Goal: Task Accomplishment & Management: Complete application form

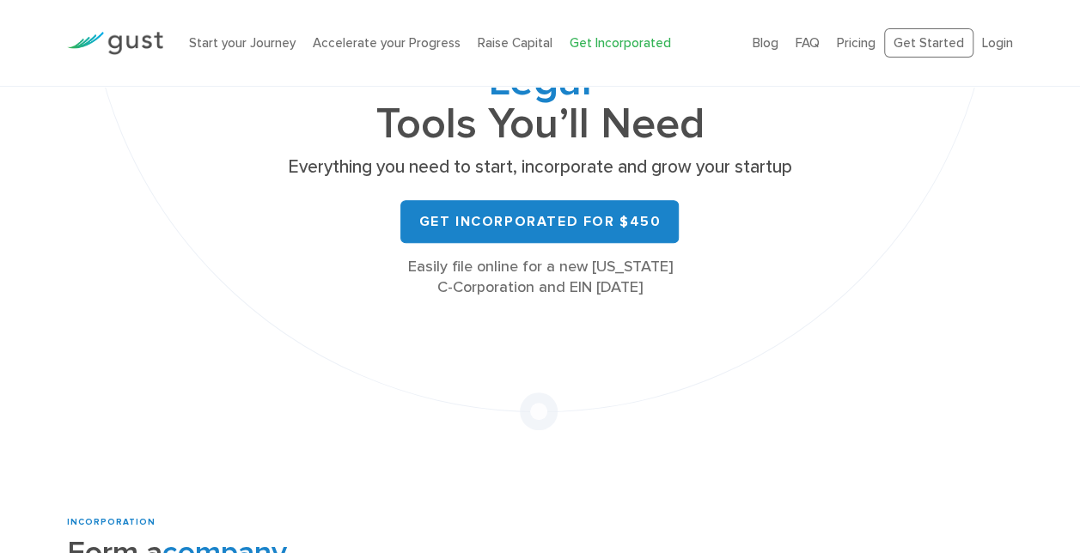
scroll to position [257, 0]
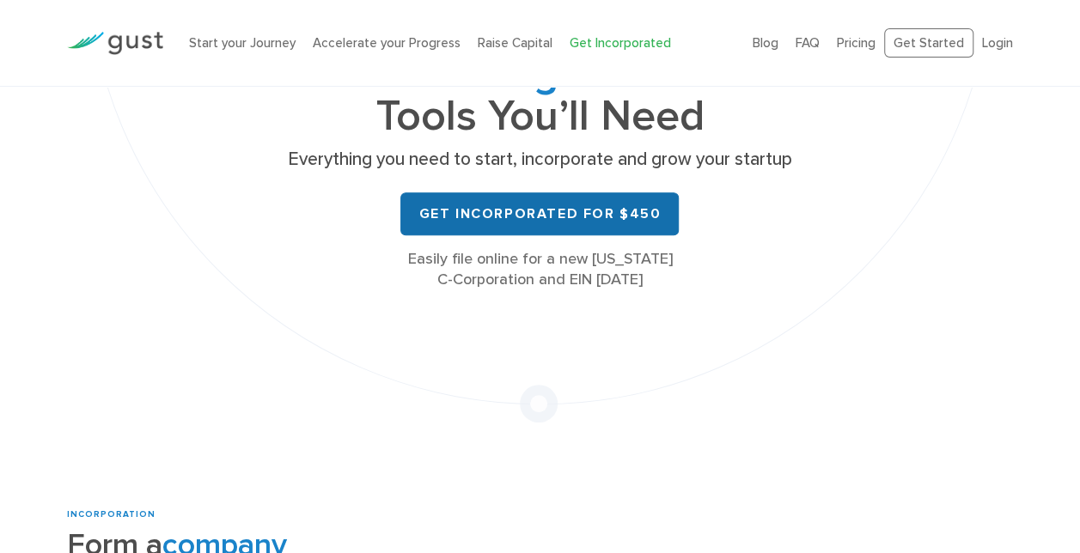
click at [508, 215] on link "Get Incorporated for $450" at bounding box center [539, 213] width 278 height 43
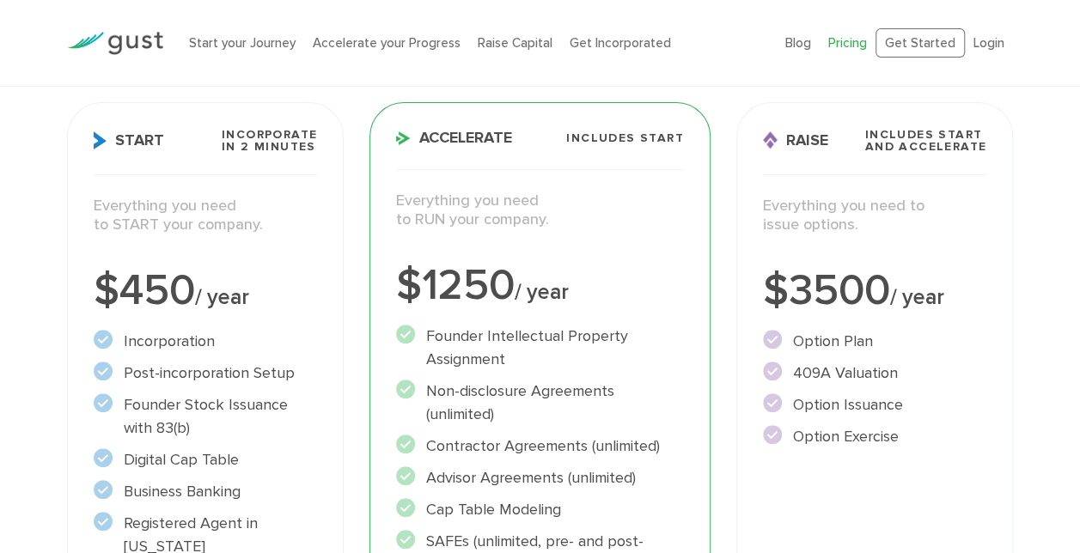
scroll to position [230, 0]
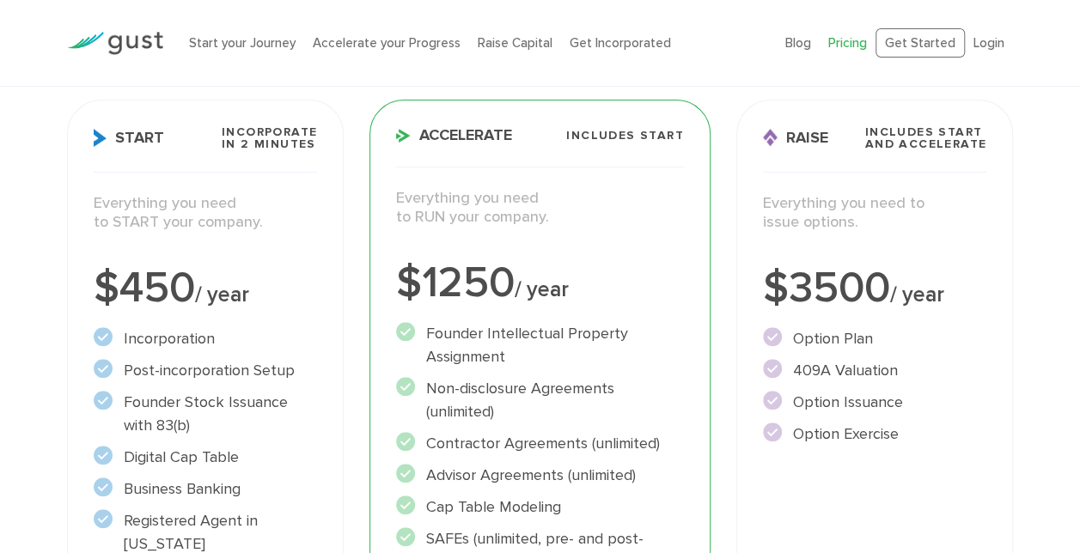
click at [277, 148] on span "Incorporate in 2 Minutes" at bounding box center [269, 138] width 95 height 24
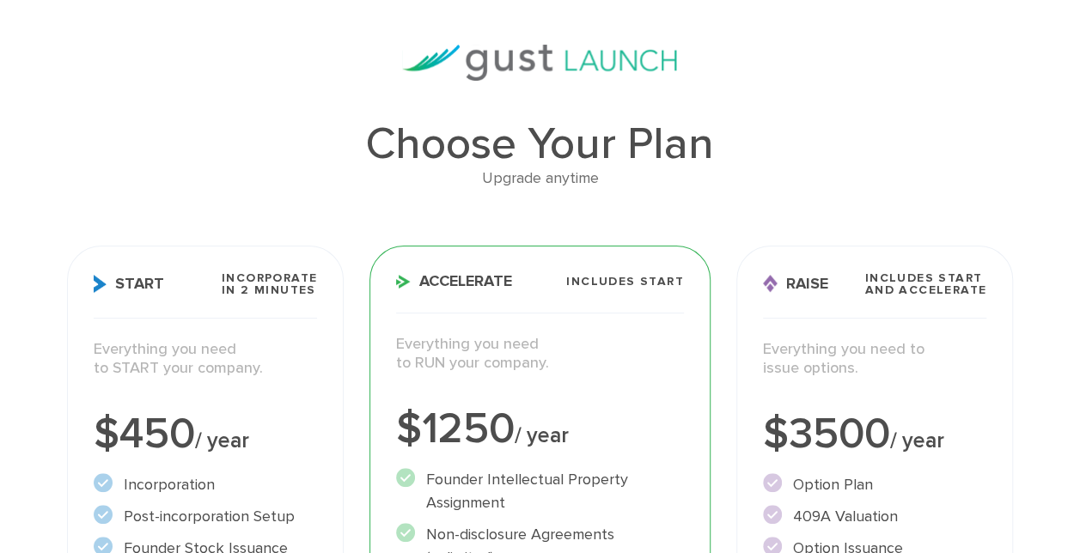
scroll to position [85, 0]
click at [204, 351] on p "Everything you need to START your company." at bounding box center [205, 358] width 223 height 39
click at [192, 274] on h3 "Start Incorporate in 2 Minutes" at bounding box center [205, 294] width 223 height 46
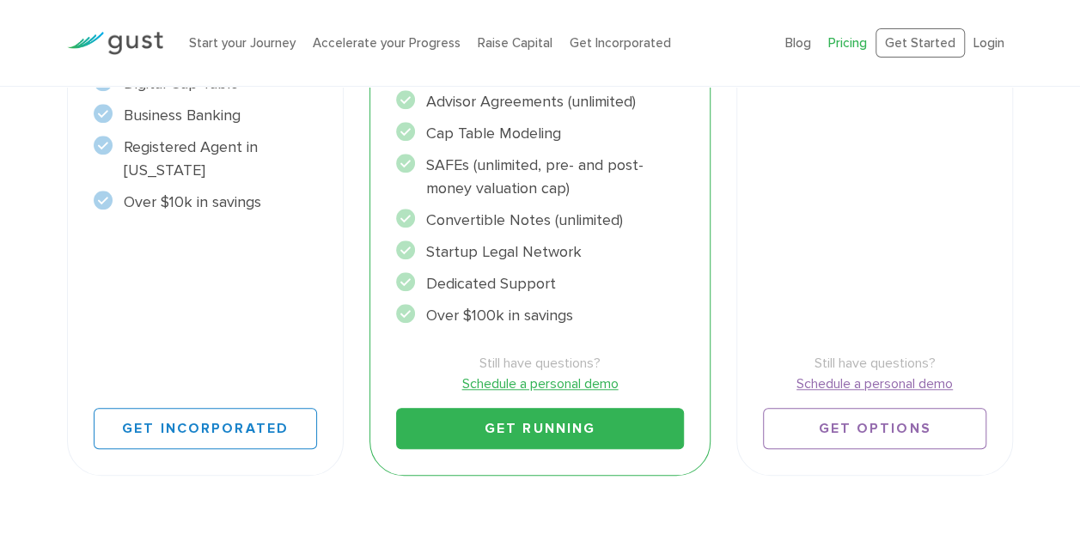
scroll to position [606, 0]
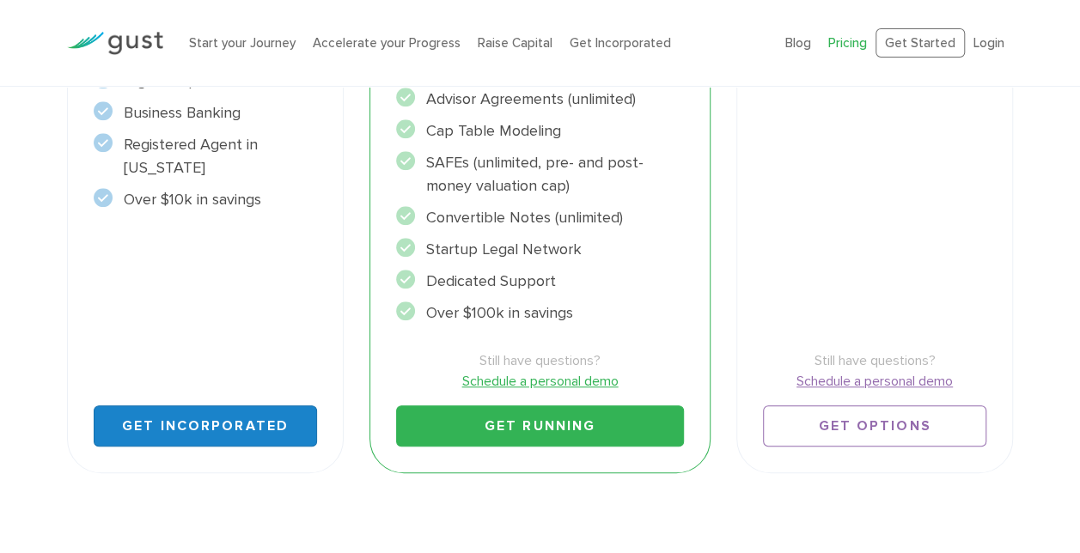
click at [220, 415] on link "Get Incorporated" at bounding box center [205, 425] width 223 height 41
